Goal: Task Accomplishment & Management: Complete application form

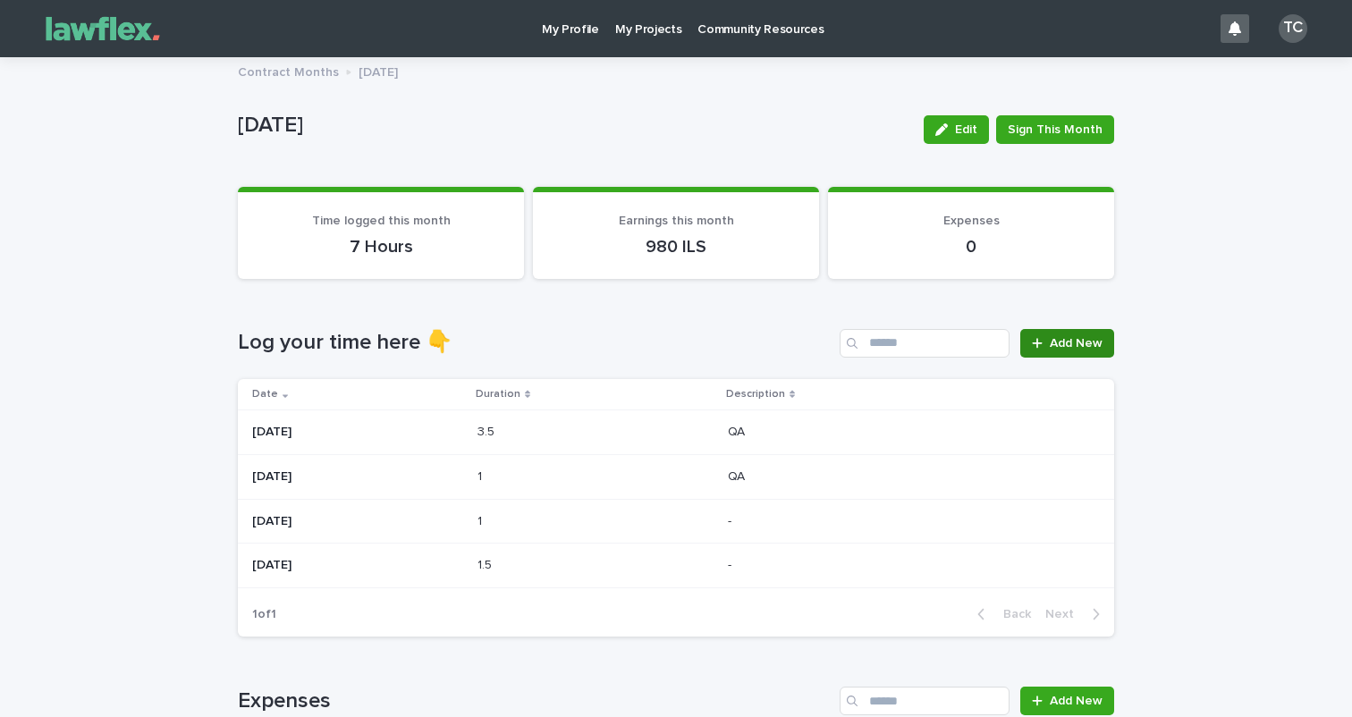
click at [1059, 348] on link "Add New" at bounding box center [1067, 343] width 94 height 29
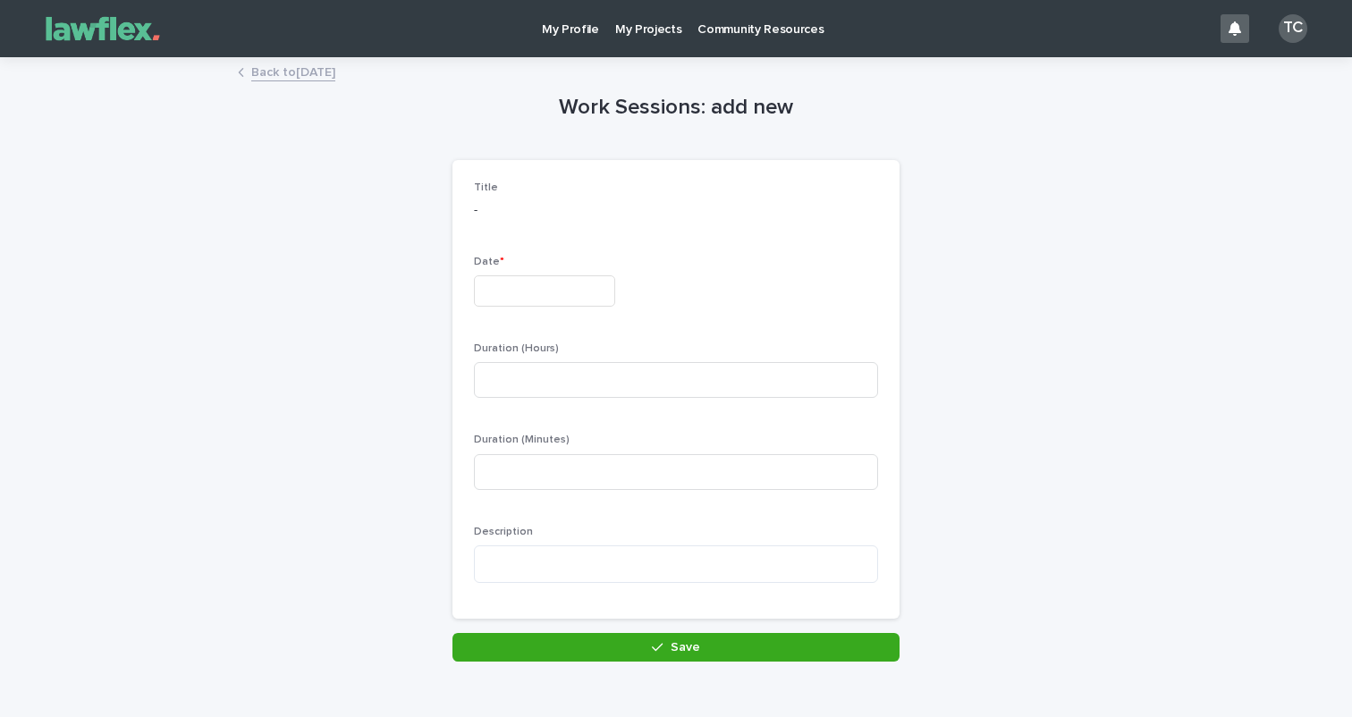
click at [553, 290] on input "text" at bounding box center [544, 290] width 141 height 31
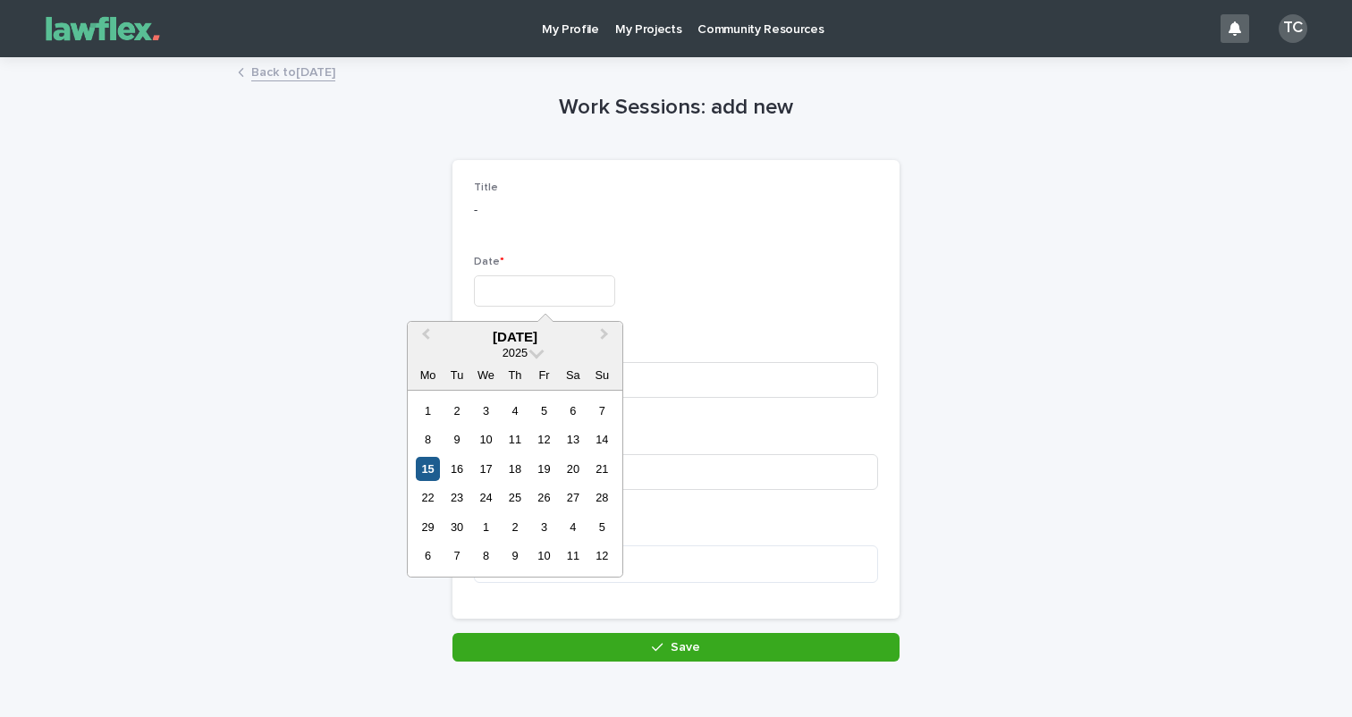
click at [433, 472] on div "15" at bounding box center [428, 469] width 24 height 24
type input "*********"
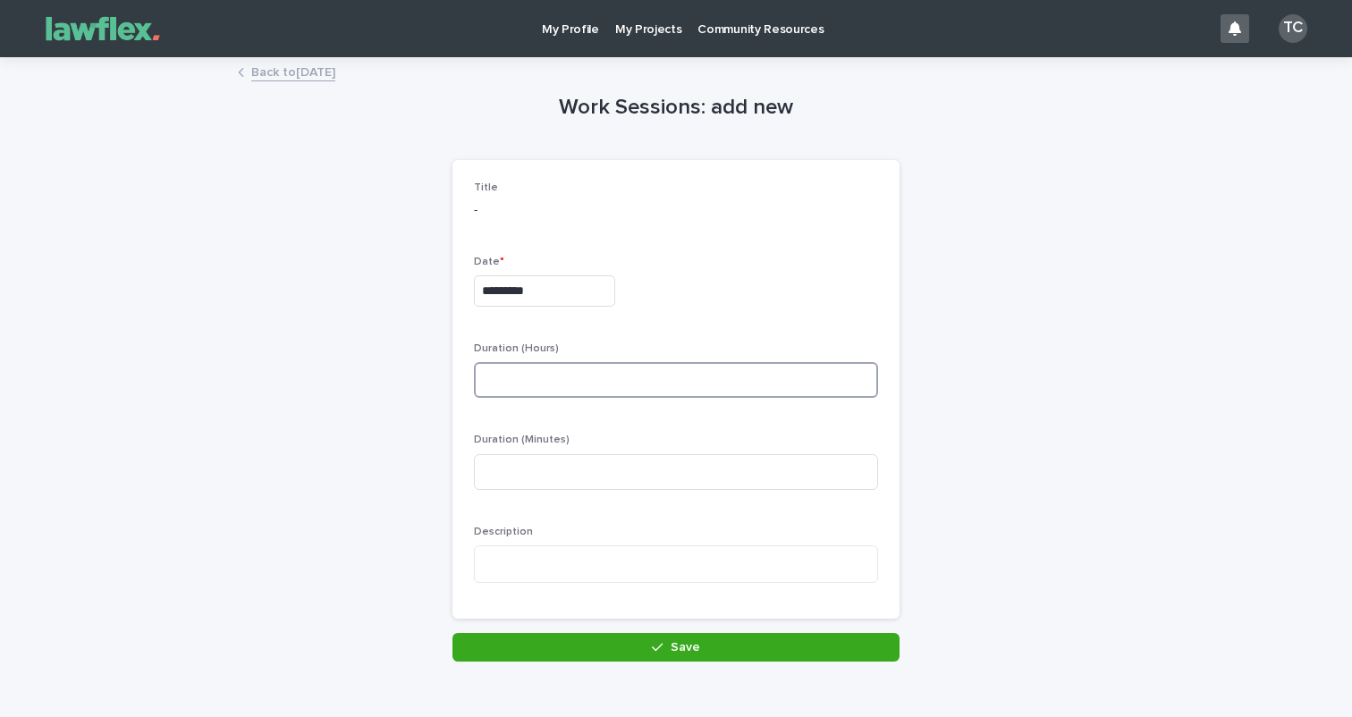
click at [580, 368] on input at bounding box center [676, 380] width 404 height 36
type input "*"
click at [550, 461] on input at bounding box center [676, 472] width 404 height 36
click at [547, 569] on textarea at bounding box center [676, 565] width 404 height 38
type textarea "*"
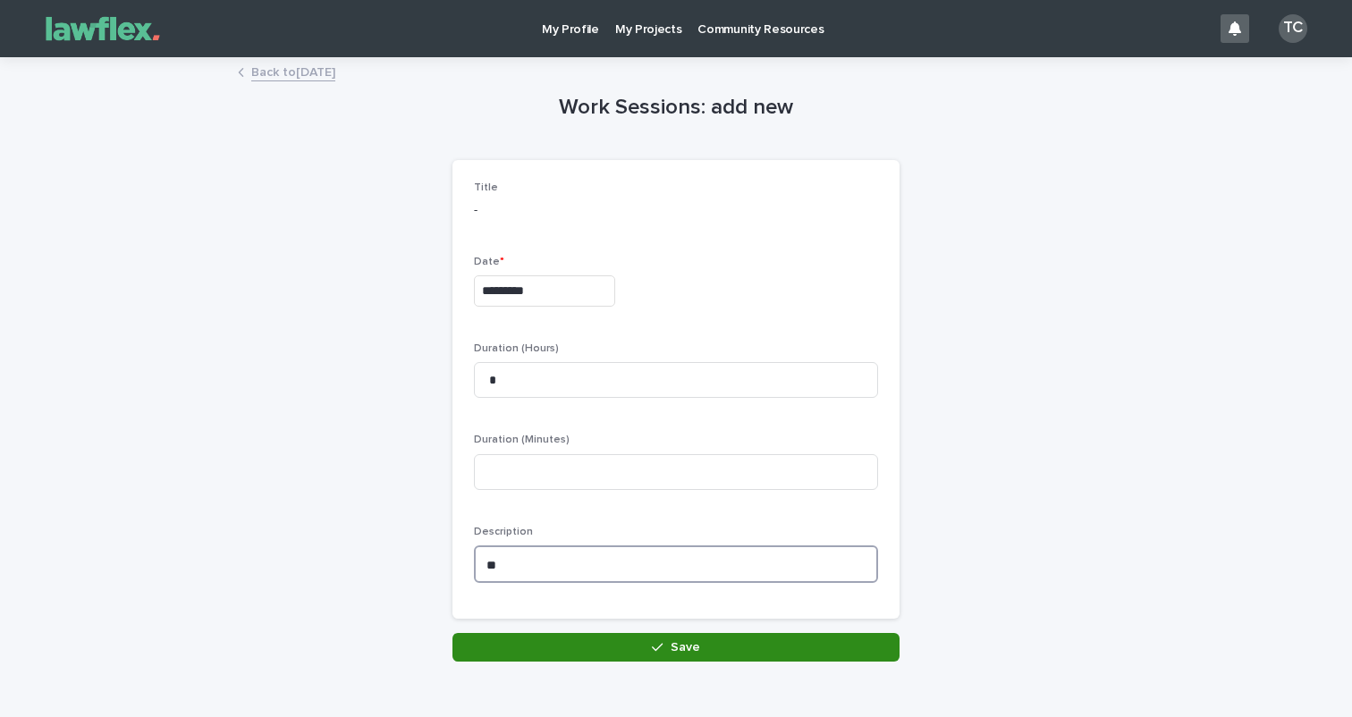
type textarea "**"
click at [622, 638] on button "Save" at bounding box center [676, 647] width 447 height 29
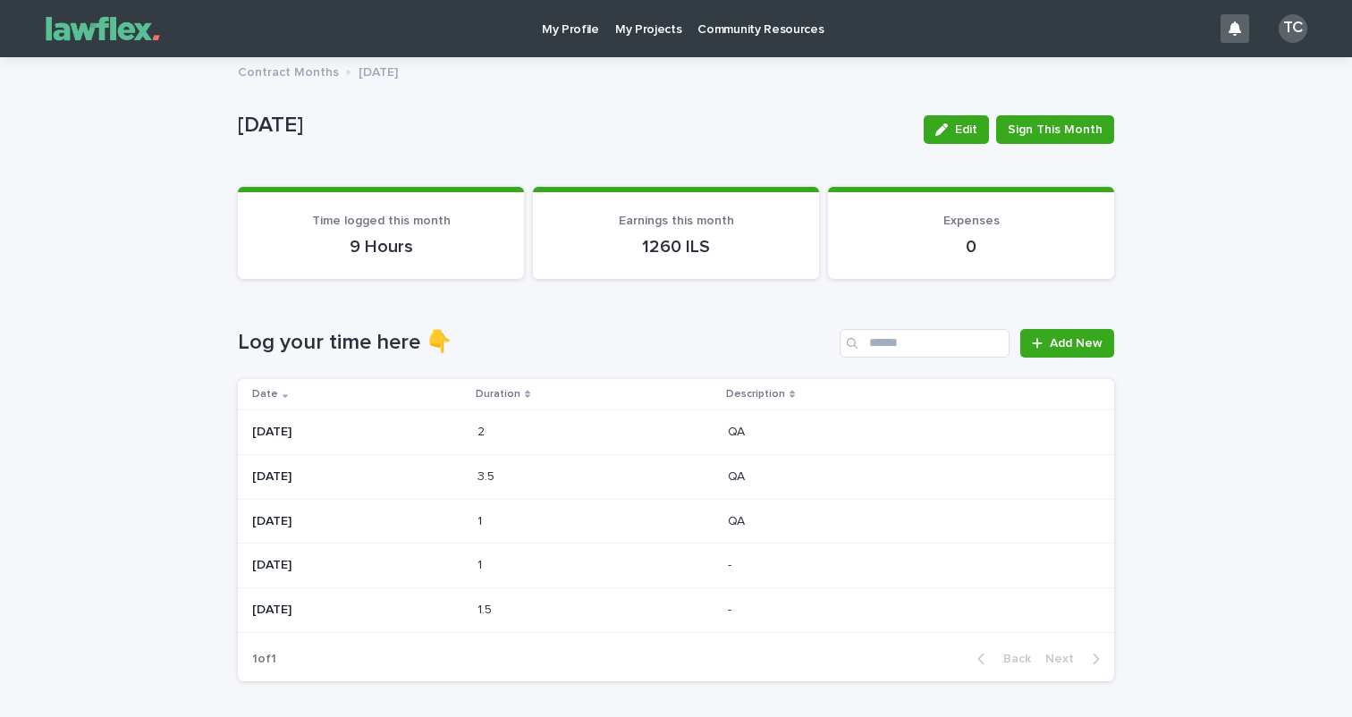
click at [647, 438] on div "2 2" at bounding box center [596, 433] width 236 height 30
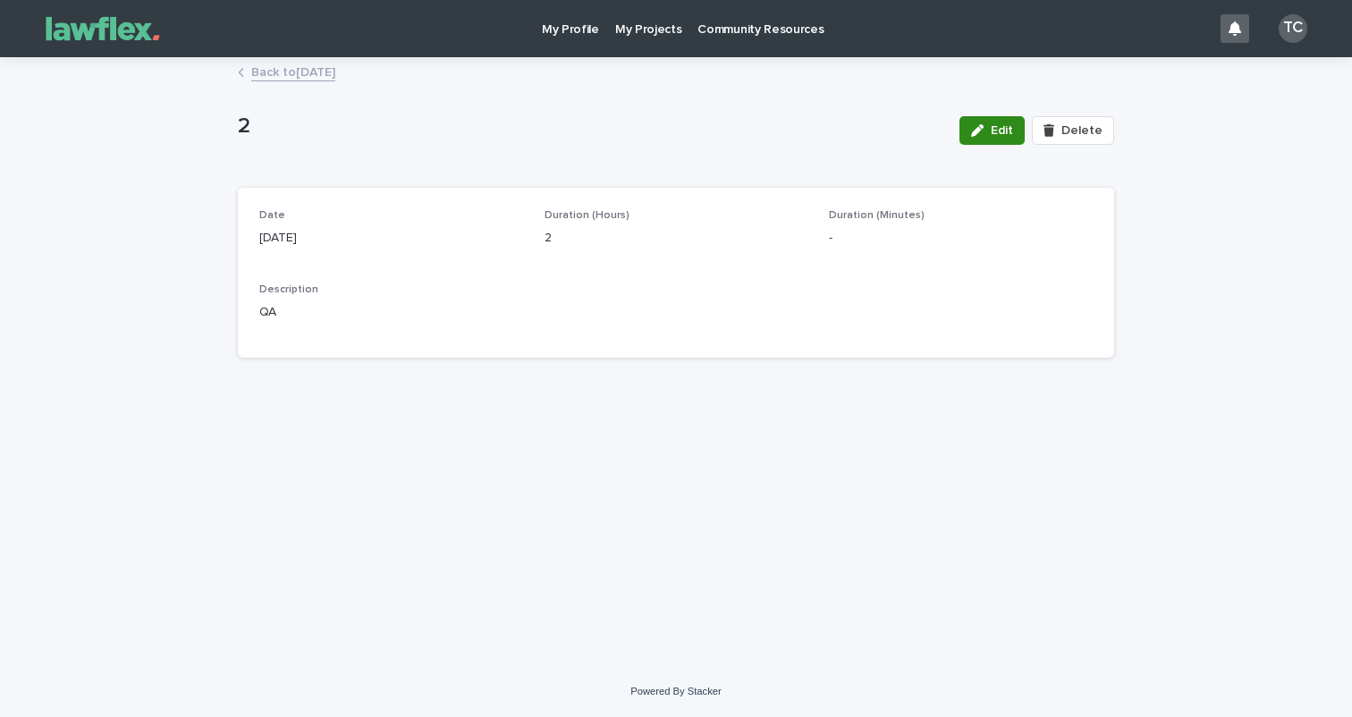
click at [997, 131] on span "Edit" at bounding box center [1002, 130] width 22 height 13
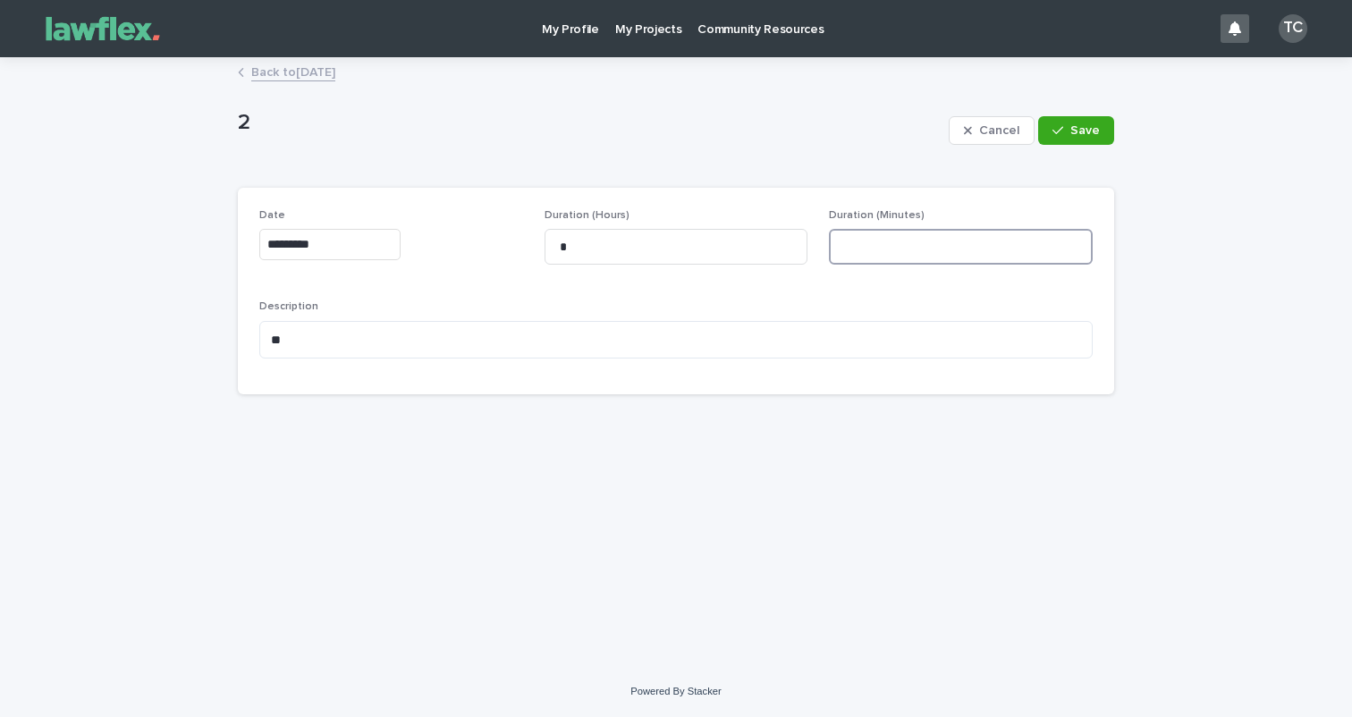
click at [891, 254] on input at bounding box center [961, 247] width 264 height 36
type input "**"
click at [1089, 138] on button "Save" at bounding box center [1076, 130] width 76 height 29
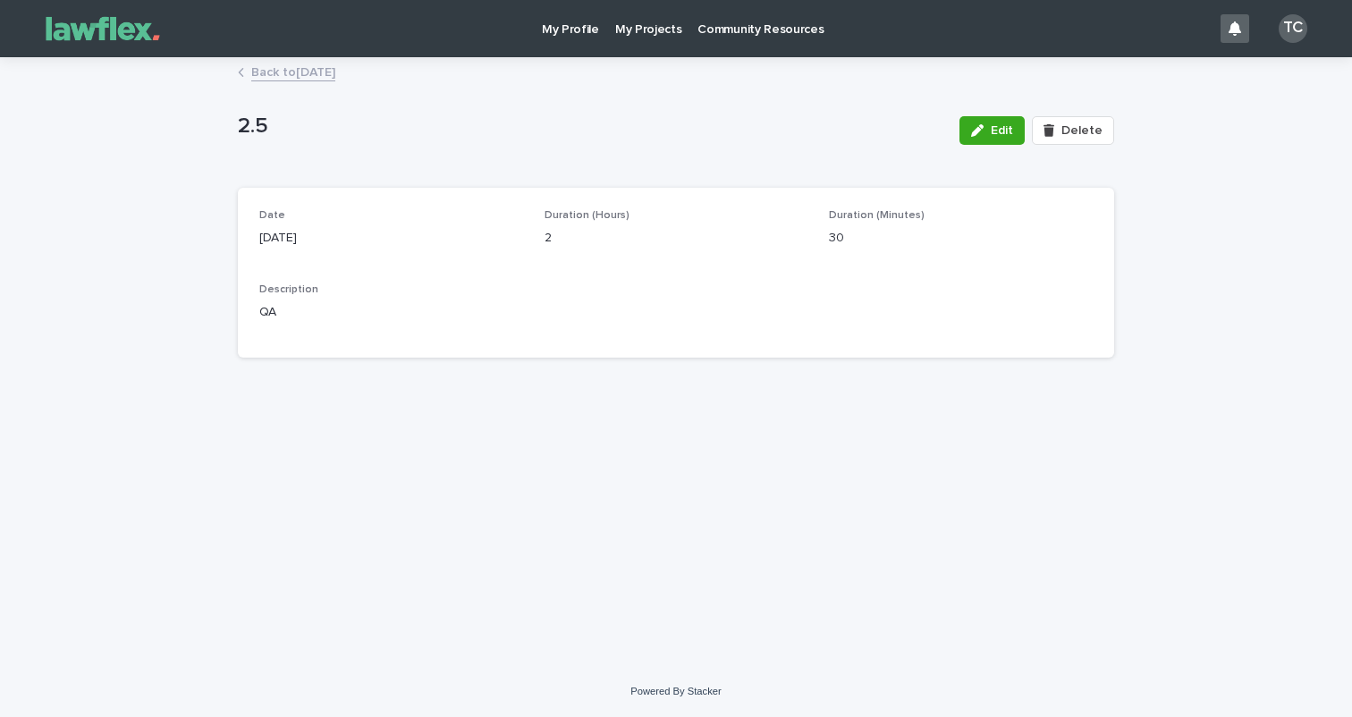
click at [312, 71] on link "Back to [DATE]" at bounding box center [293, 71] width 84 height 21
